Goal: Complete application form

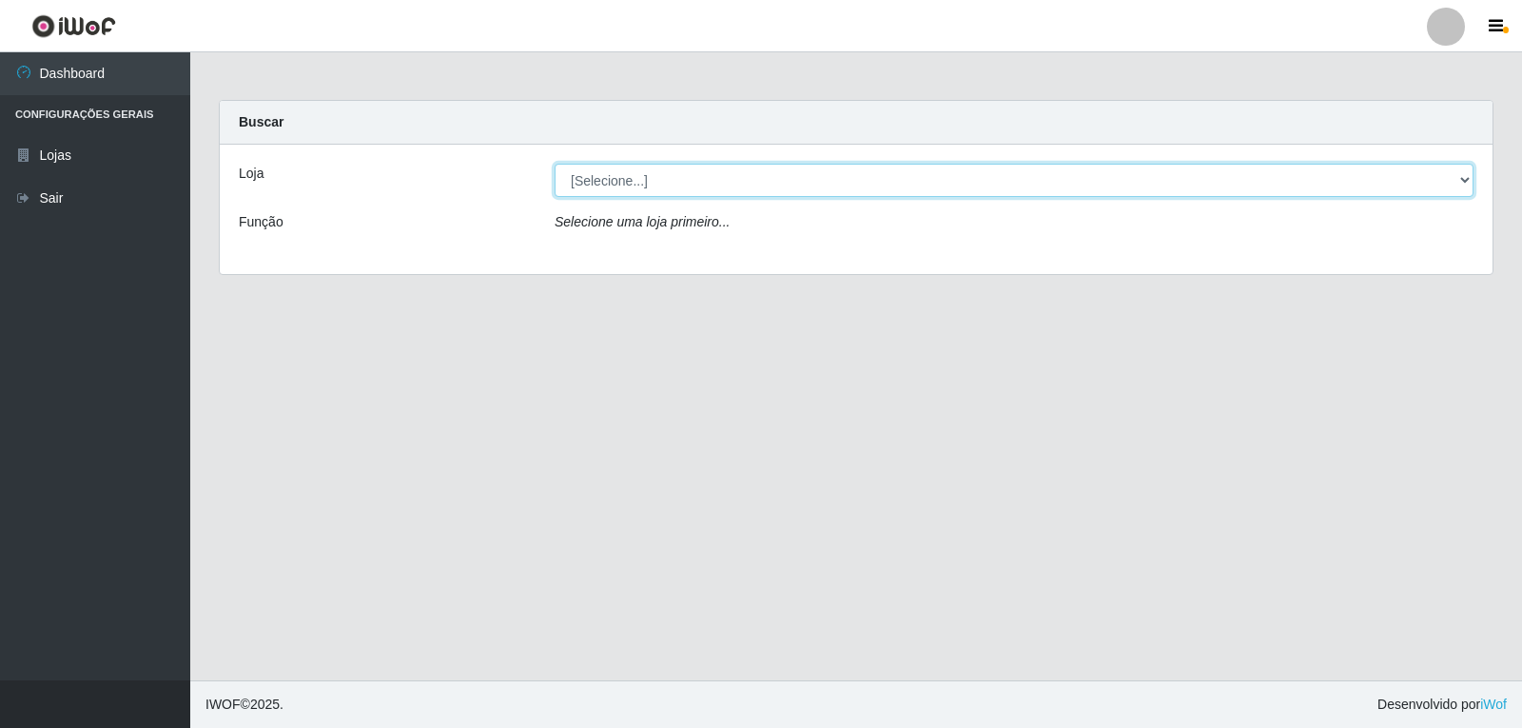
click at [1466, 182] on select "[Selecione...] Hiper Queiroz - [GEOGRAPHIC_DATA]" at bounding box center [1013, 180] width 919 height 33
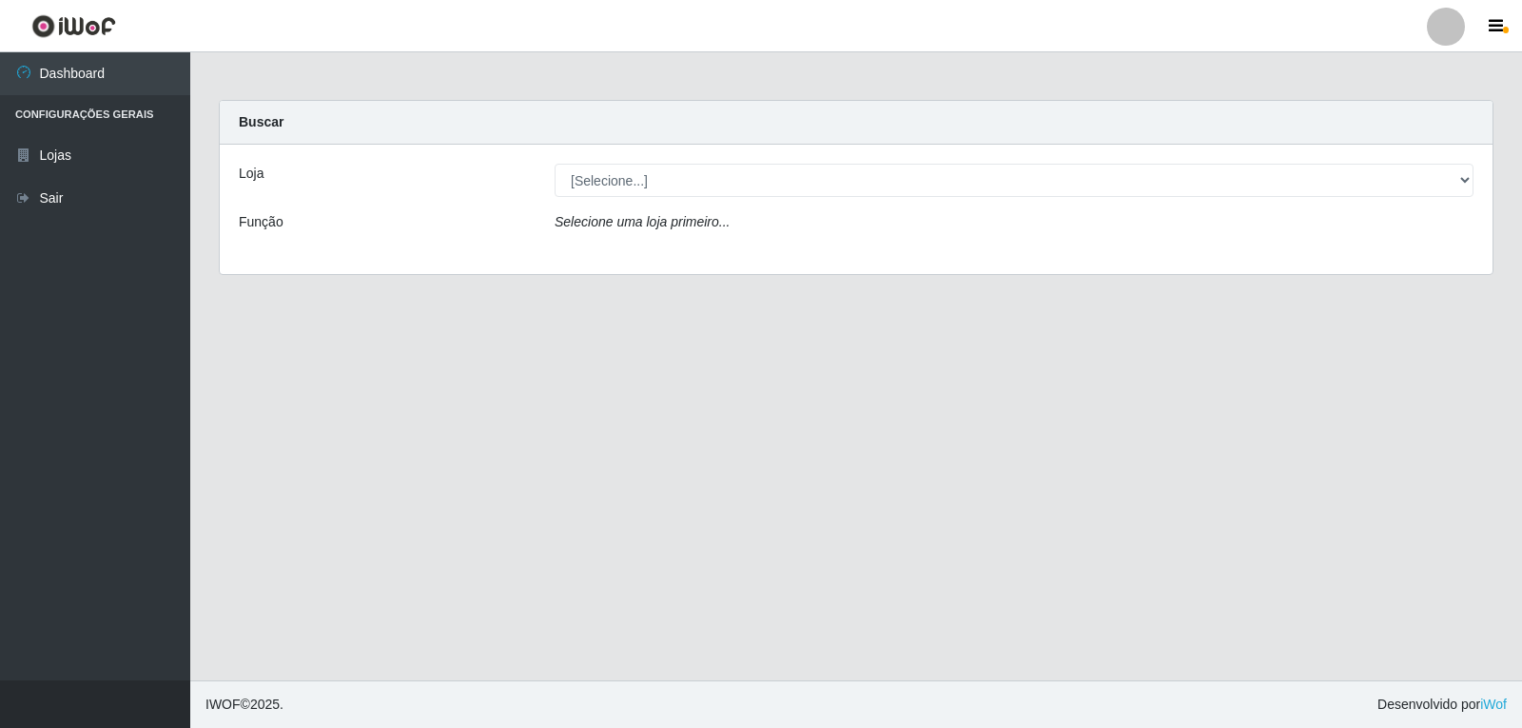
click at [330, 187] on div "Loja" at bounding box center [382, 180] width 316 height 33
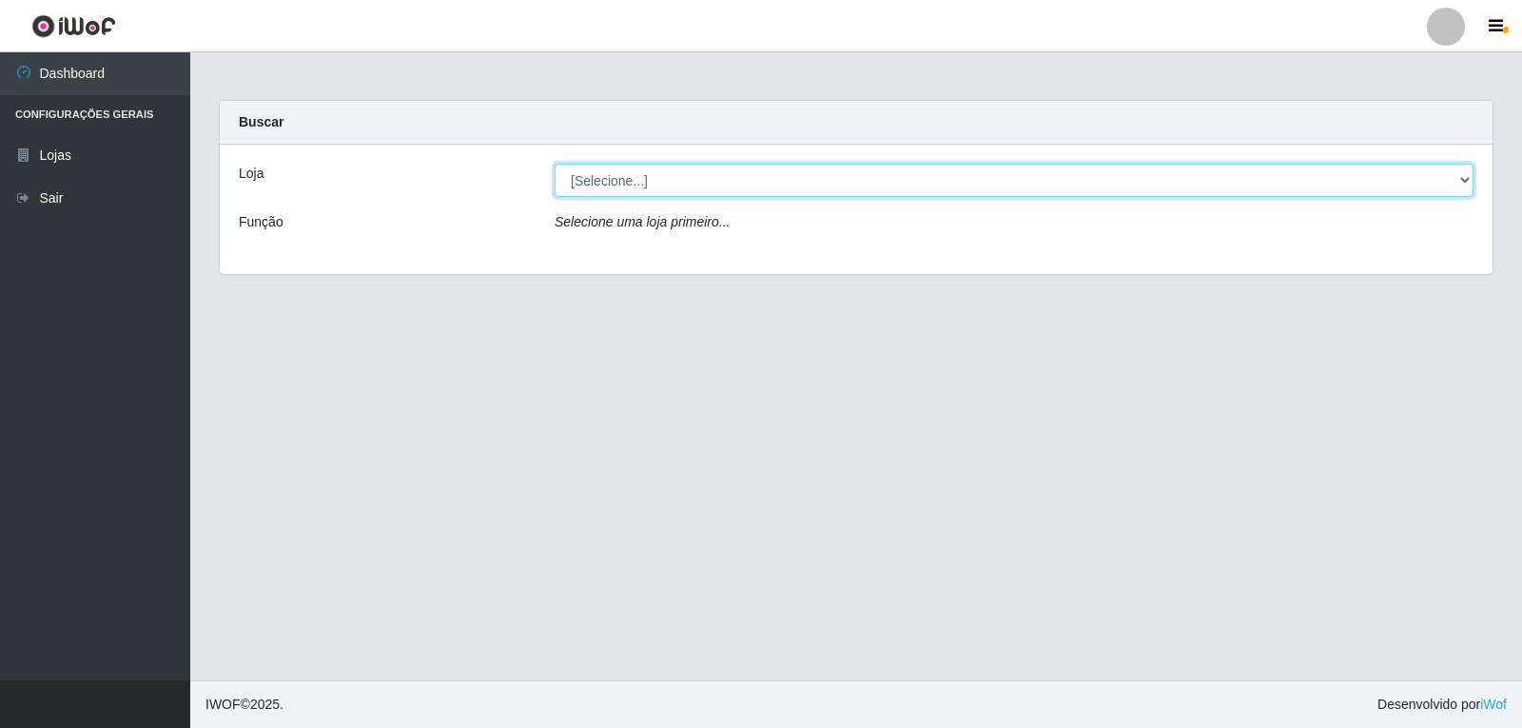
click at [1460, 179] on select "[Selecione...] Hiper Queiroz - [GEOGRAPHIC_DATA]" at bounding box center [1013, 180] width 919 height 33
select select "513"
click at [554, 164] on select "[Selecione...] Hiper Queiroz - [GEOGRAPHIC_DATA]" at bounding box center [1013, 180] width 919 height 33
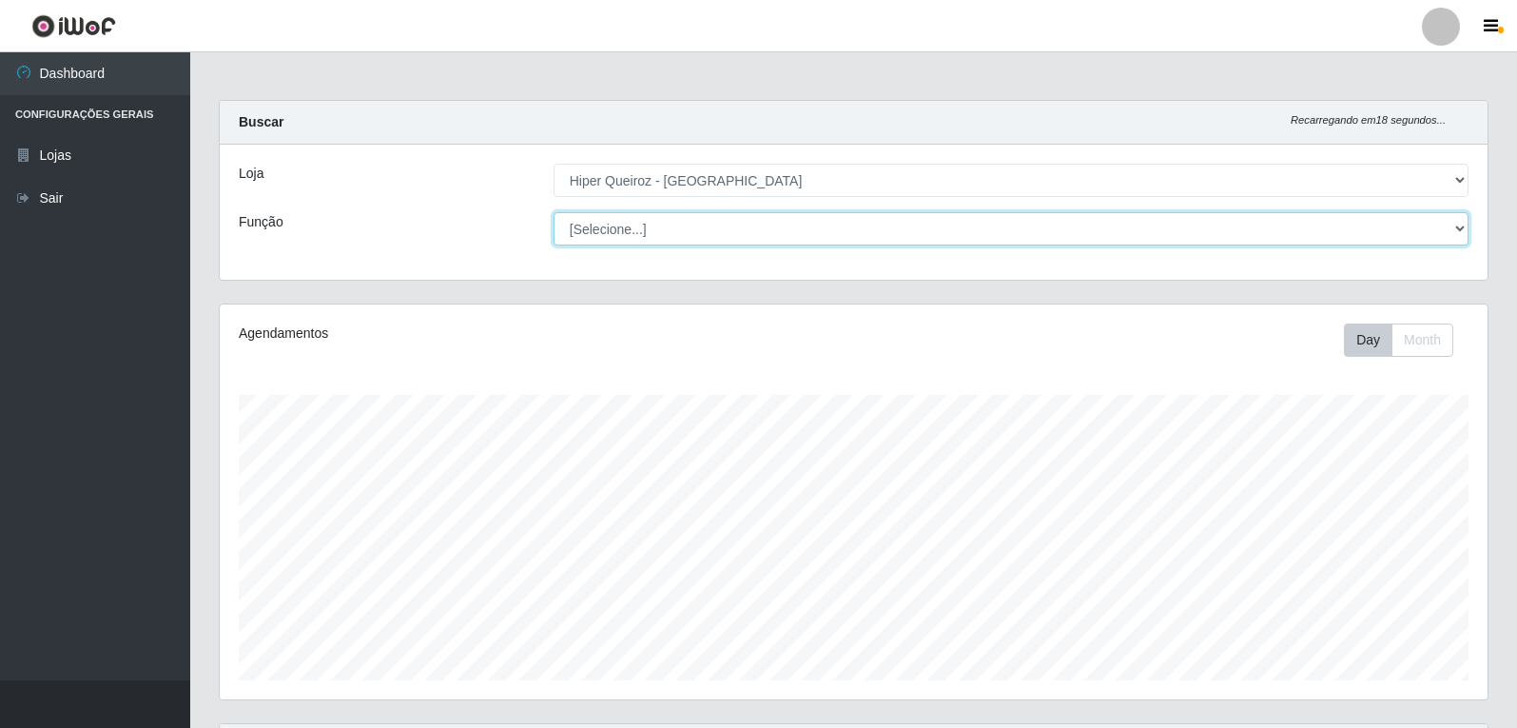
click at [1450, 233] on select "[Selecione...] Embalador Embalador + Embalador ++ Operador de Caixa Operador de…" at bounding box center [1010, 228] width 915 height 33
click at [1464, 227] on select "[Selecione...] Embalador Embalador + Embalador ++ Operador de Caixa Operador de…" at bounding box center [1010, 228] width 915 height 33
click at [864, 215] on select "[Selecione...] Embalador Embalador + Embalador ++ Operador de Caixa Operador de…" at bounding box center [1010, 228] width 915 height 33
click at [880, 226] on select "[Selecione...] Embalador Embalador + Embalador ++ Operador de Caixa Operador de…" at bounding box center [1010, 228] width 915 height 33
click at [553, 212] on select "[Selecione...] Embalador Embalador + Embalador ++ Operador de Caixa Operador de…" at bounding box center [1010, 228] width 915 height 33
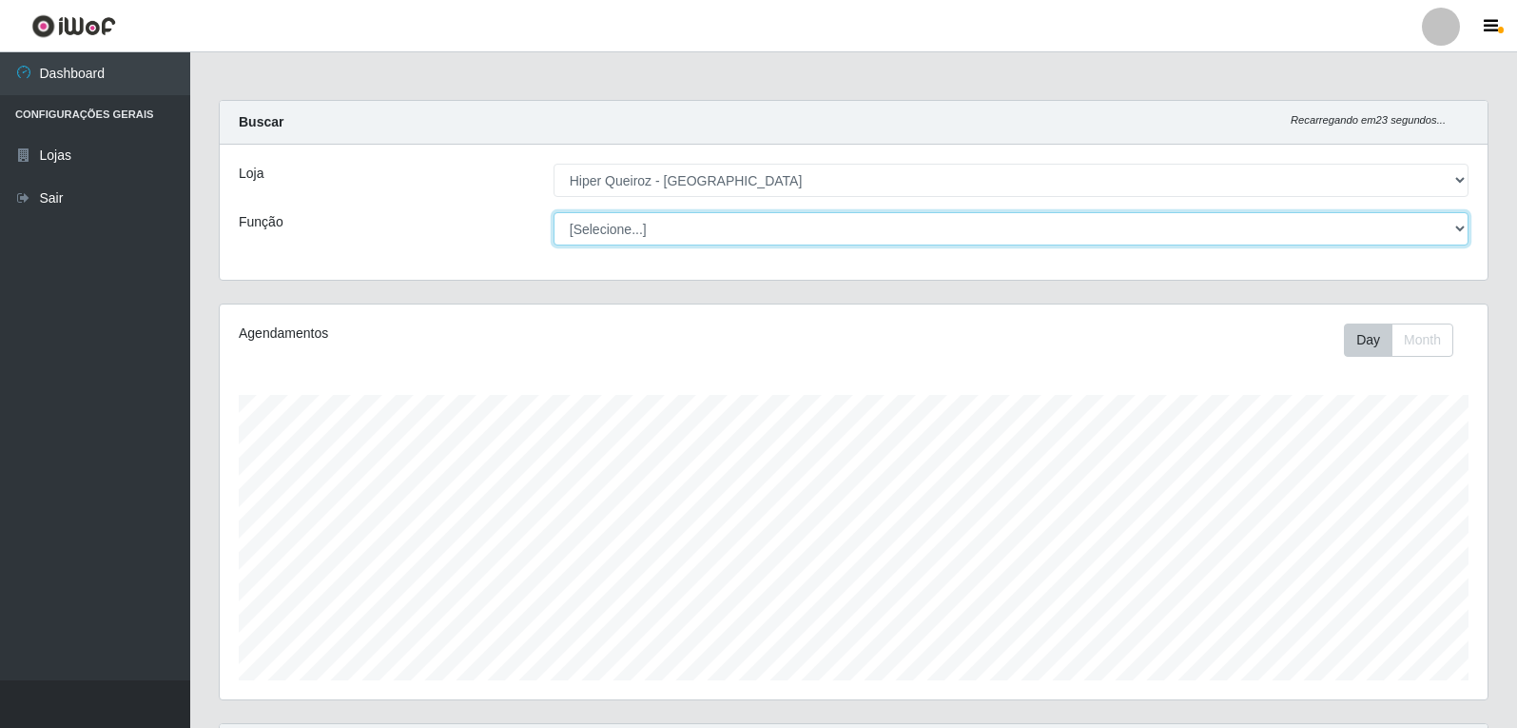
click at [553, 212] on select "[Selecione...] Embalador Embalador + Embalador ++ Operador de Caixa Operador de…" at bounding box center [1010, 228] width 915 height 33
